Goal: Task Accomplishment & Management: Manage account settings

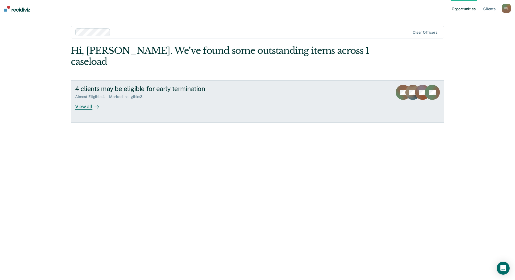
click at [88, 99] on div "View all" at bounding box center [90, 104] width 30 height 11
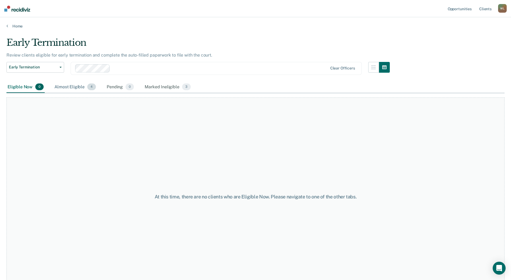
click at [74, 86] on div "Almost Eligible 4" at bounding box center [75, 87] width 44 height 12
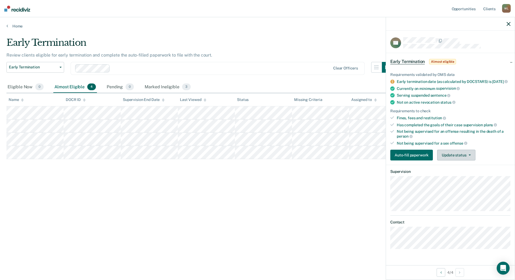
click at [468, 161] on button "Update status" at bounding box center [456, 155] width 38 height 11
click at [466, 181] on button "Mark Ineligible" at bounding box center [463, 176] width 52 height 9
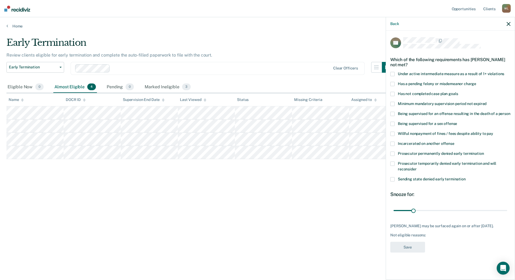
click at [419, 123] on span "Being supervised for a sex offense" at bounding box center [427, 124] width 59 height 4
click at [412, 251] on button "Save" at bounding box center [408, 247] width 35 height 11
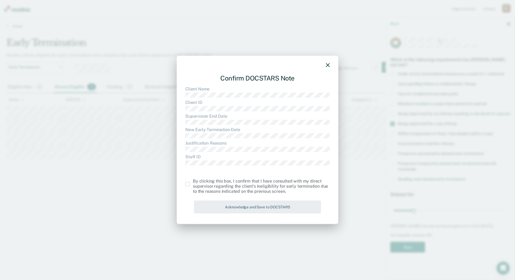
click at [187, 185] on span at bounding box center [187, 184] width 4 height 4
click at [193, 182] on input "checkbox" at bounding box center [193, 182] width 0 height 0
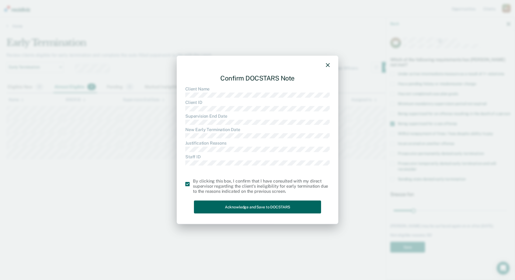
click at [232, 206] on button "Acknowledge and Save to DOCSTARS" at bounding box center [257, 207] width 127 height 13
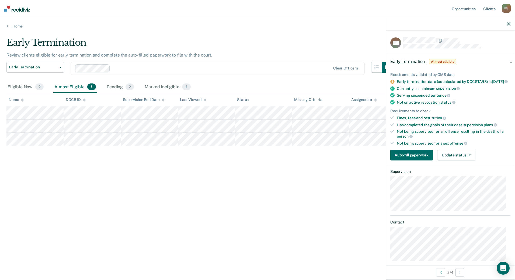
drag, startPoint x: 230, startPoint y: 229, endPoint x: 369, endPoint y: 184, distance: 146.1
click at [231, 229] on div "Early Termination Review clients eligible for early termination and complete th…" at bounding box center [257, 138] width 502 height 203
click at [508, 23] on icon "button" at bounding box center [509, 24] width 4 height 4
